Goal: Find specific page/section: Find specific page/section

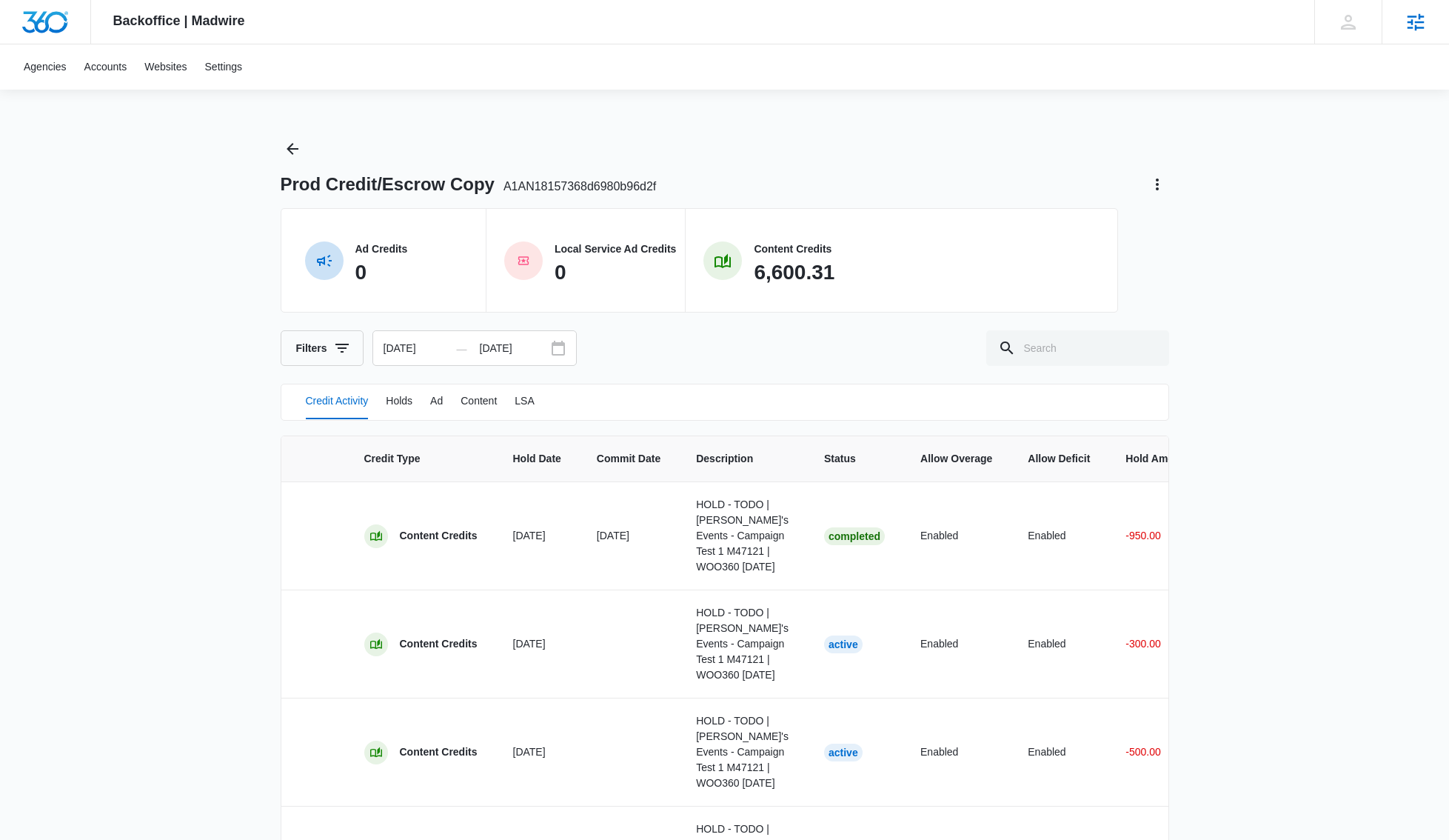
click at [1415, 22] on icon at bounding box center [1416, 22] width 17 height 17
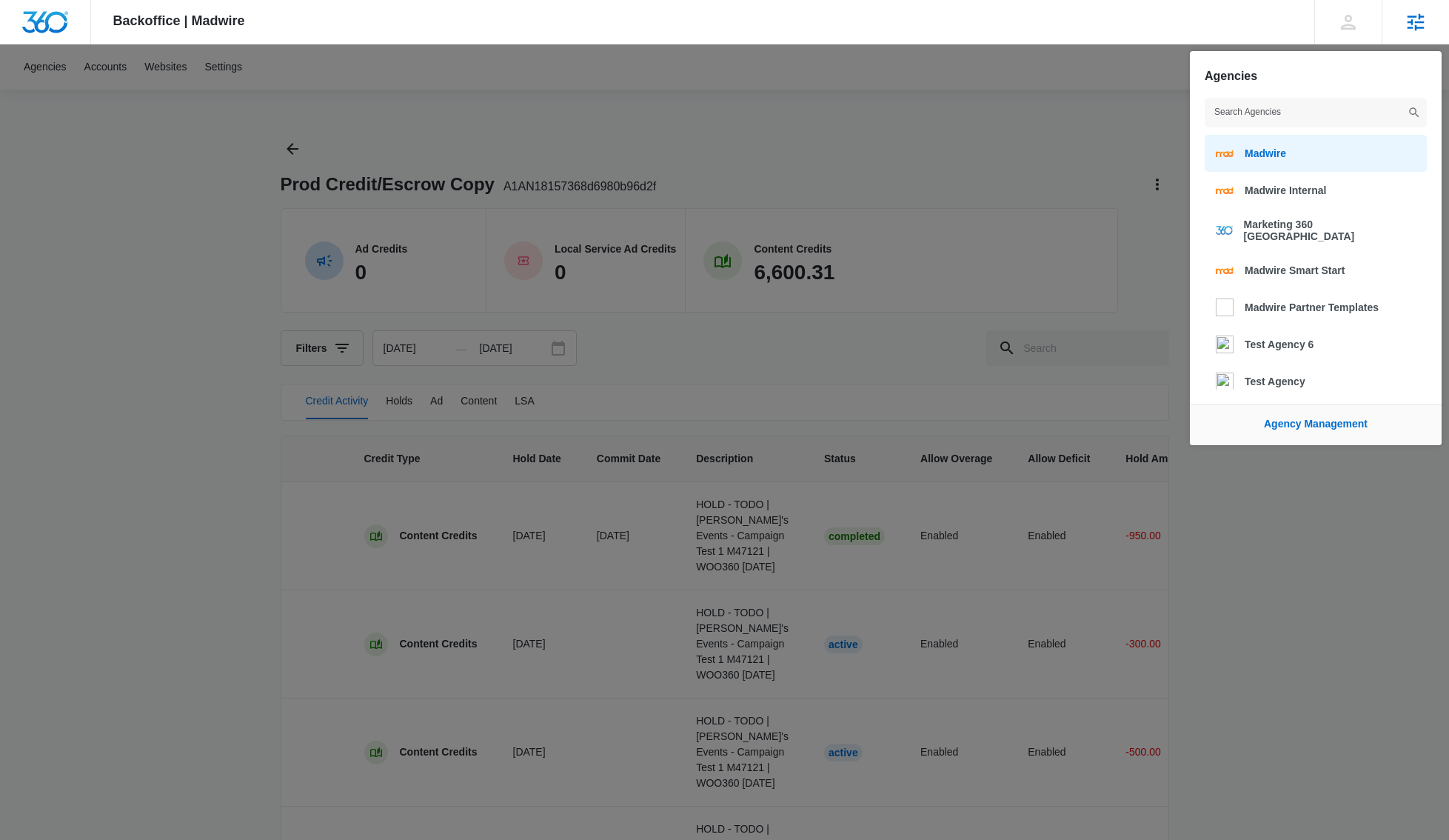
click at [1282, 147] on span "Madwire" at bounding box center [1265, 153] width 41 height 12
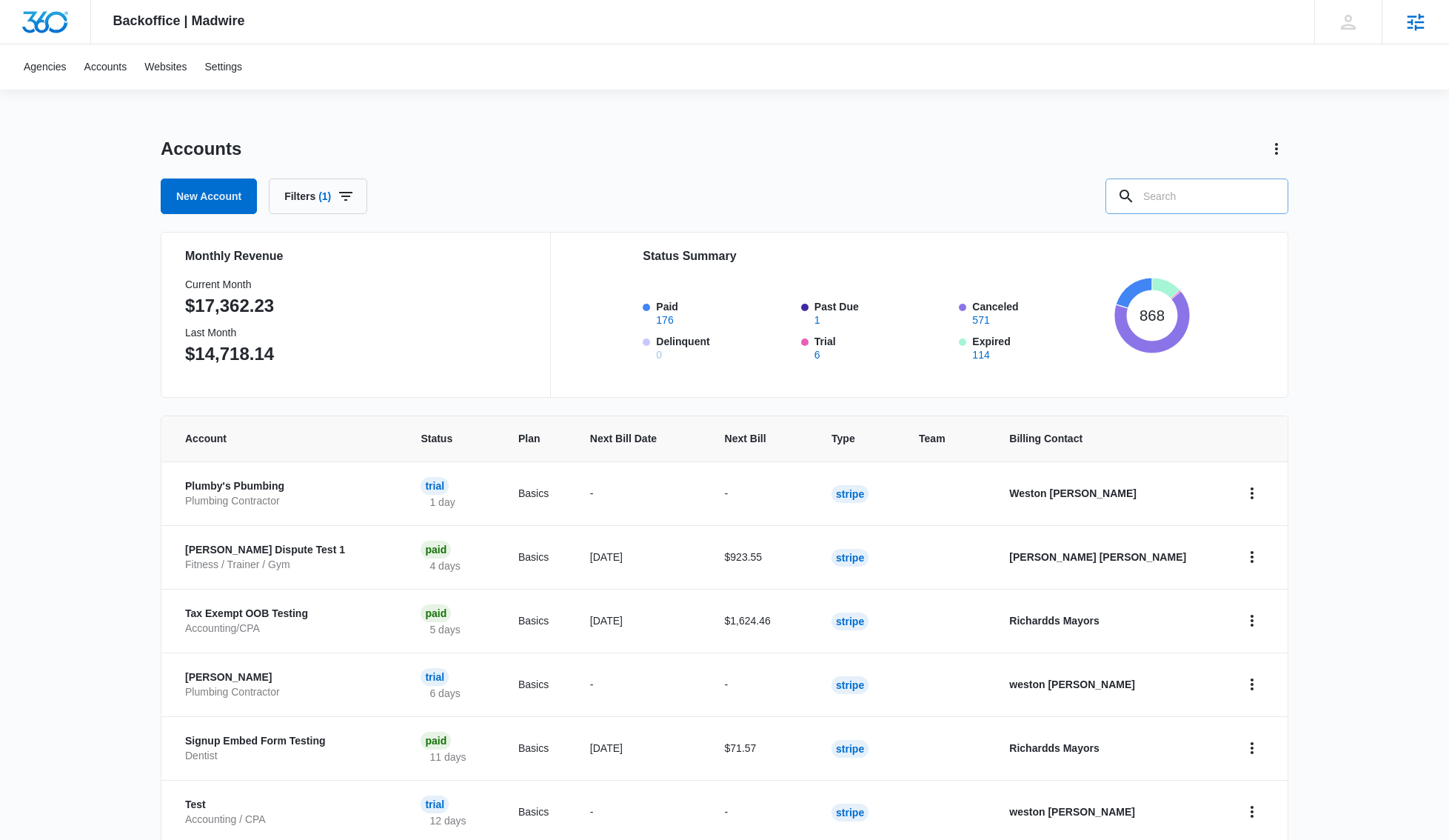
click at [1224, 196] on input "text" at bounding box center [1197, 196] width 183 height 36
type input "J1013"
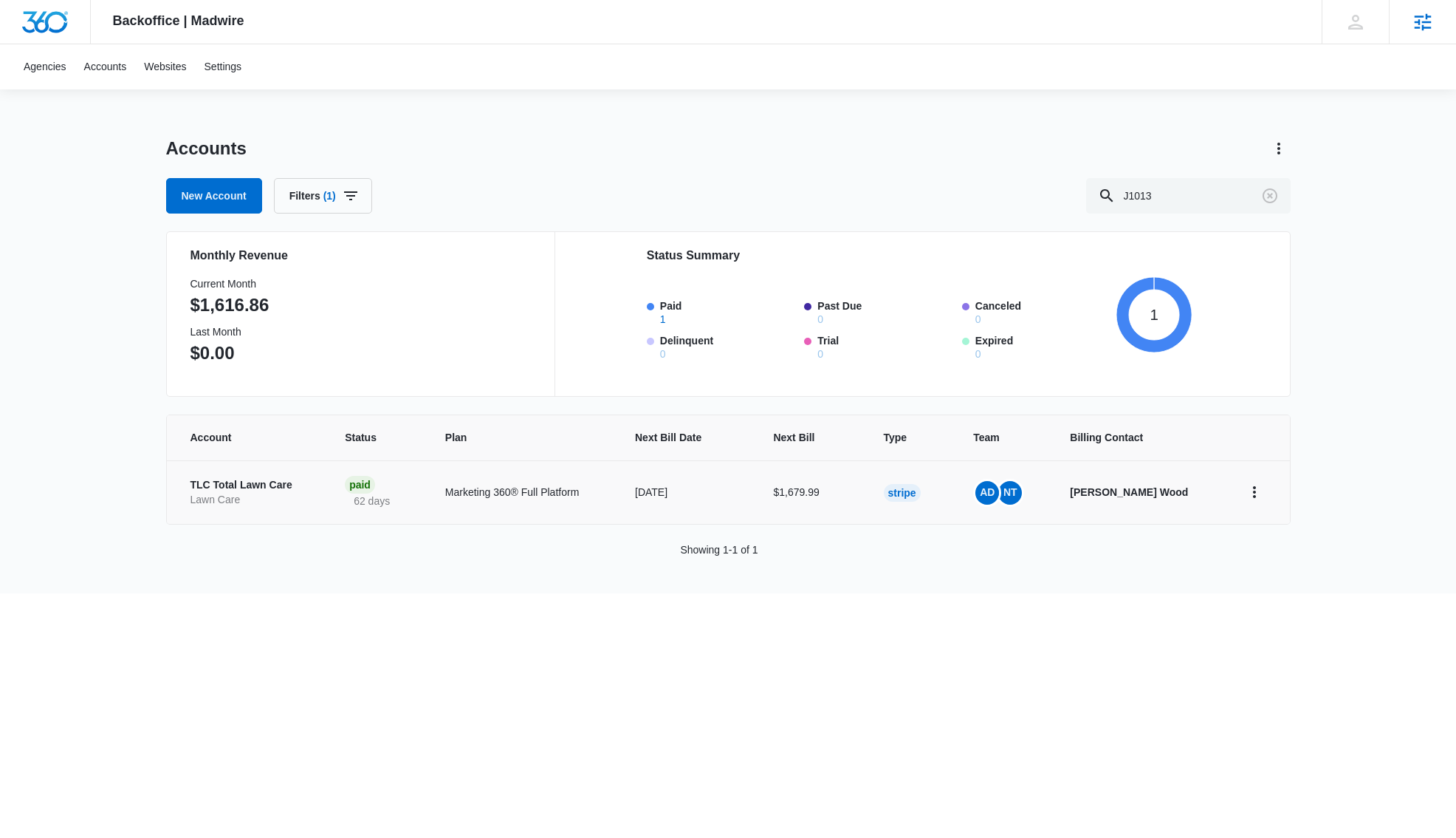
click at [280, 486] on p "TLC Total Lawn Care" at bounding box center [250, 485] width 120 height 15
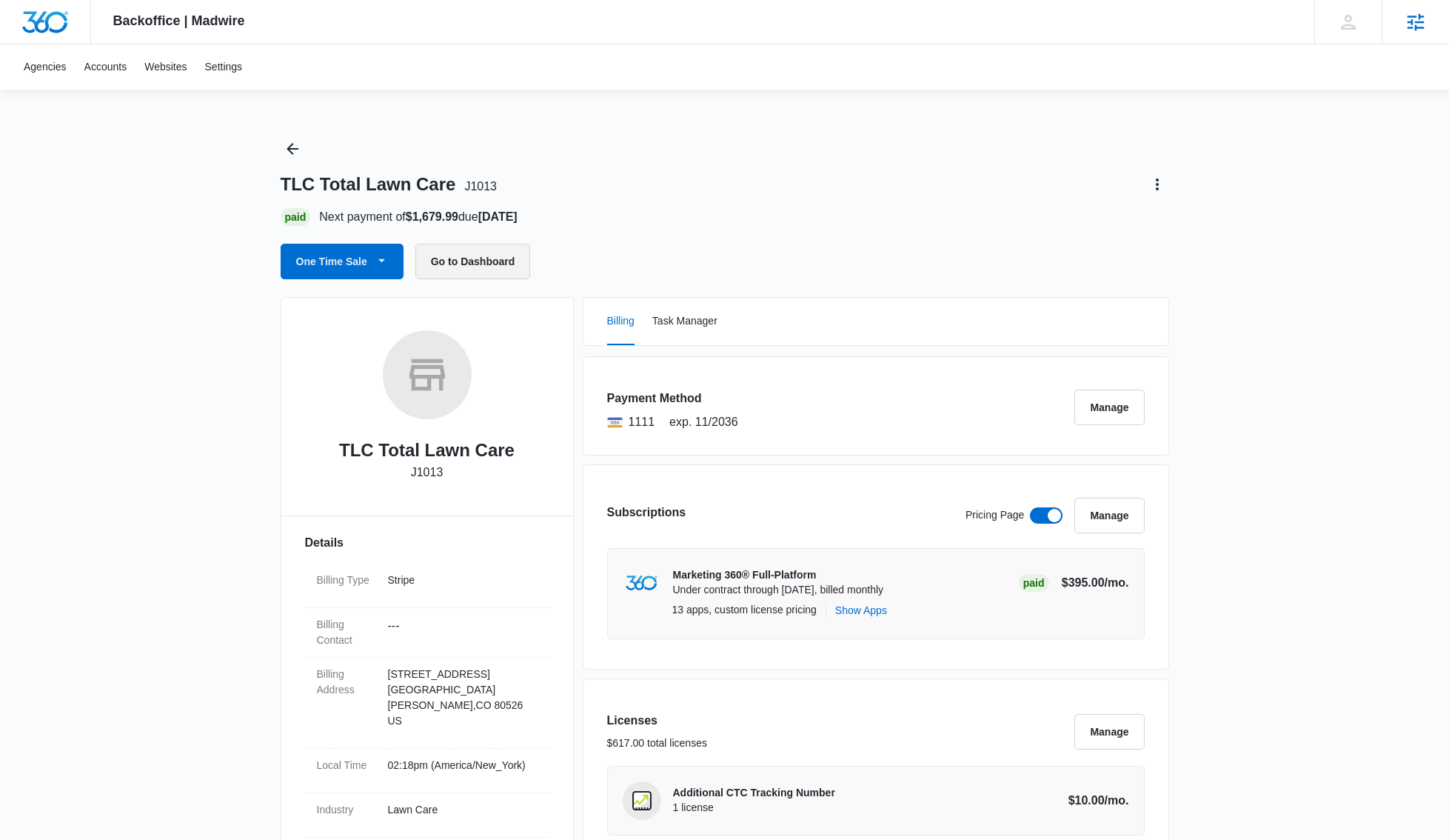
click at [429, 257] on button "Go to Dashboard" at bounding box center [473, 261] width 116 height 36
